Goal: Check status: Check status

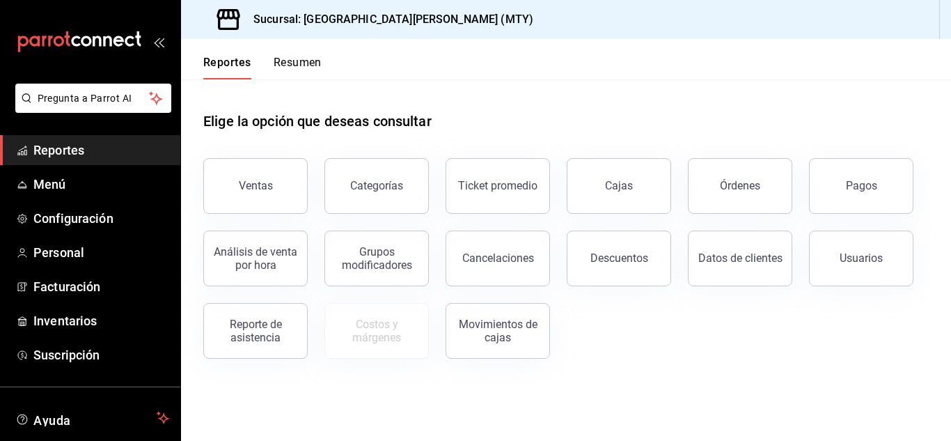
click at [299, 63] on button "Resumen" at bounding box center [298, 68] width 48 height 24
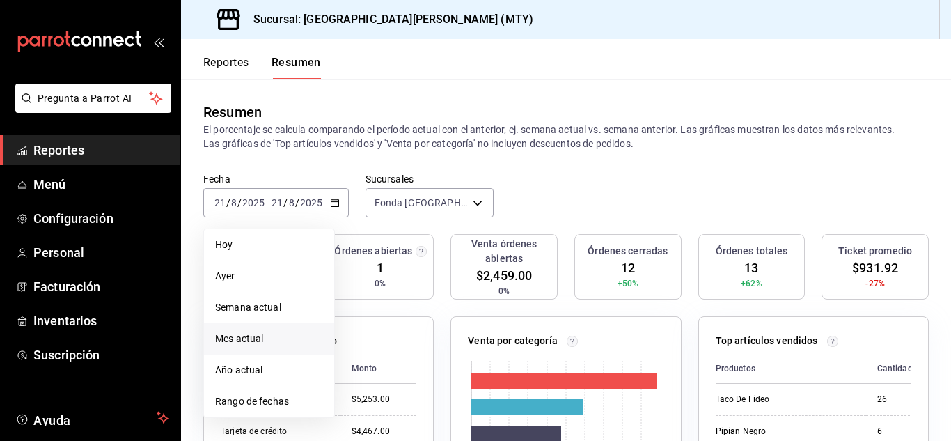
click at [269, 340] on span "Mes actual" at bounding box center [269, 338] width 108 height 15
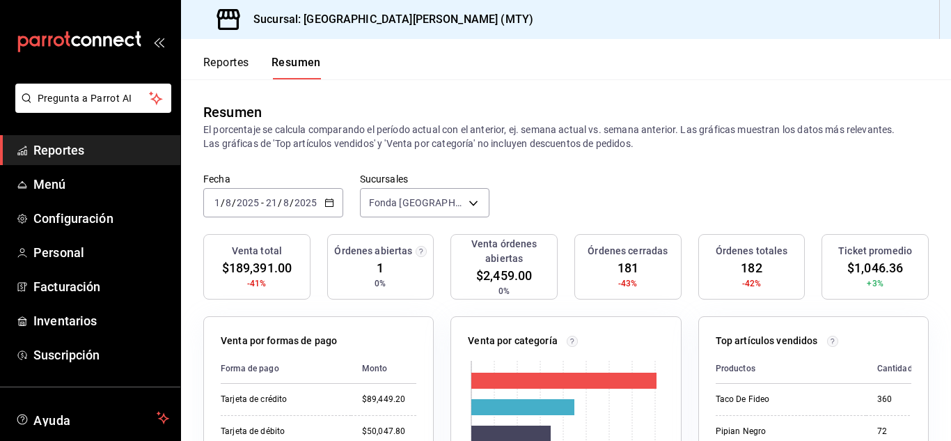
click at [64, 148] on span "Reportes" at bounding box center [101, 150] width 136 height 19
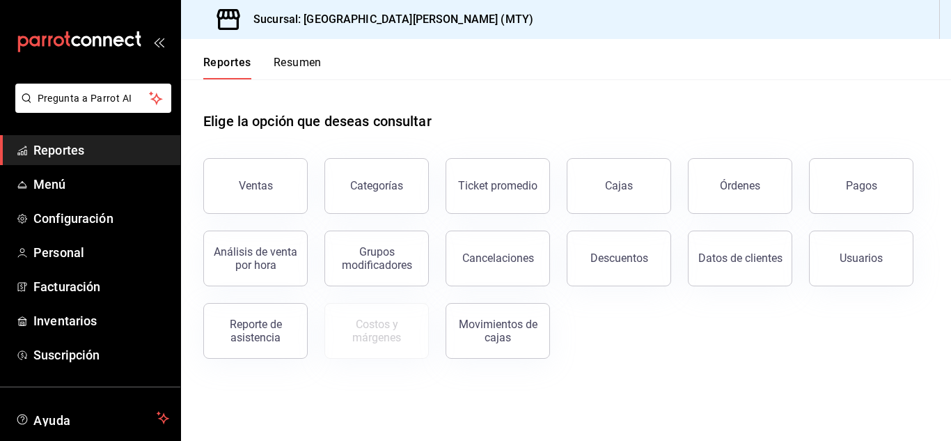
click at [318, 68] on button "Resumen" at bounding box center [298, 68] width 48 height 24
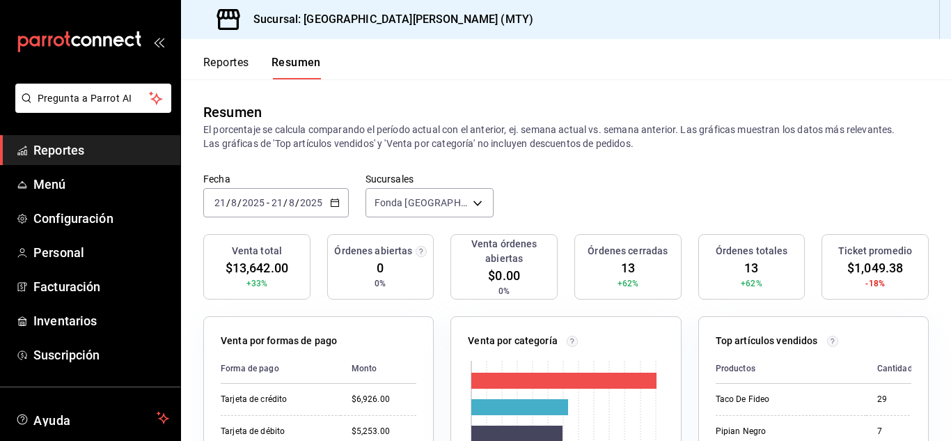
click at [333, 201] on icon "button" at bounding box center [335, 203] width 10 height 10
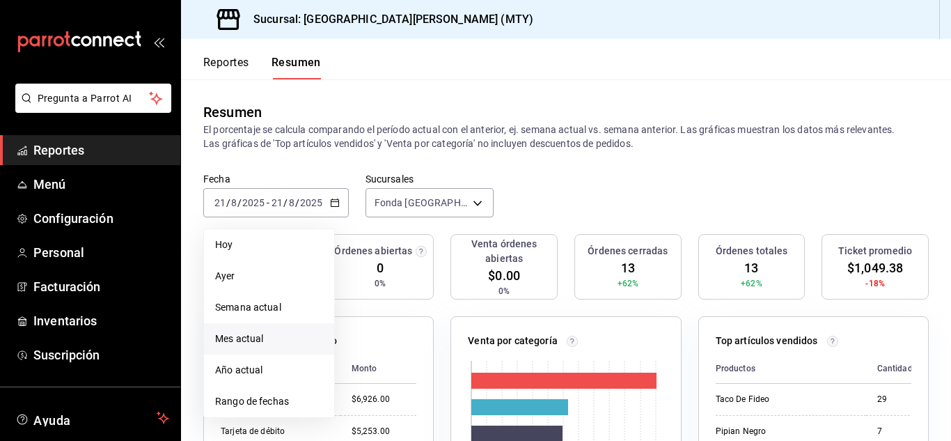
click at [259, 341] on span "Mes actual" at bounding box center [269, 338] width 108 height 15
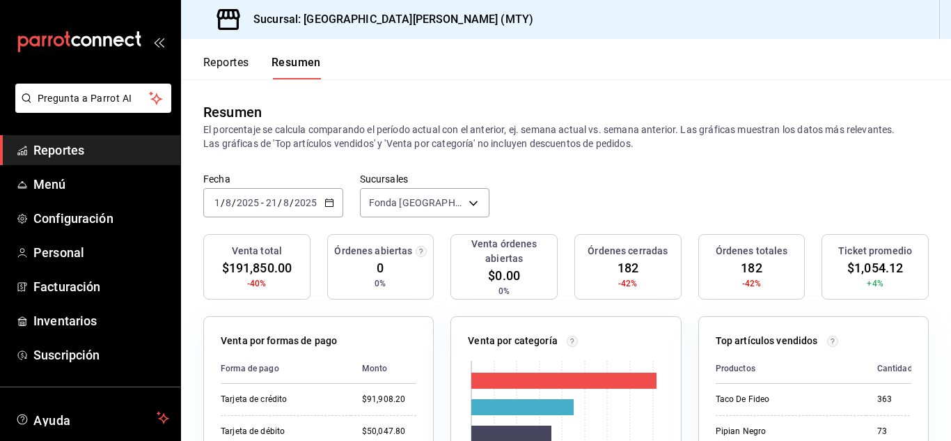
click at [66, 147] on span "Reportes" at bounding box center [101, 150] width 136 height 19
